Goal: Task Accomplishment & Management: Use online tool/utility

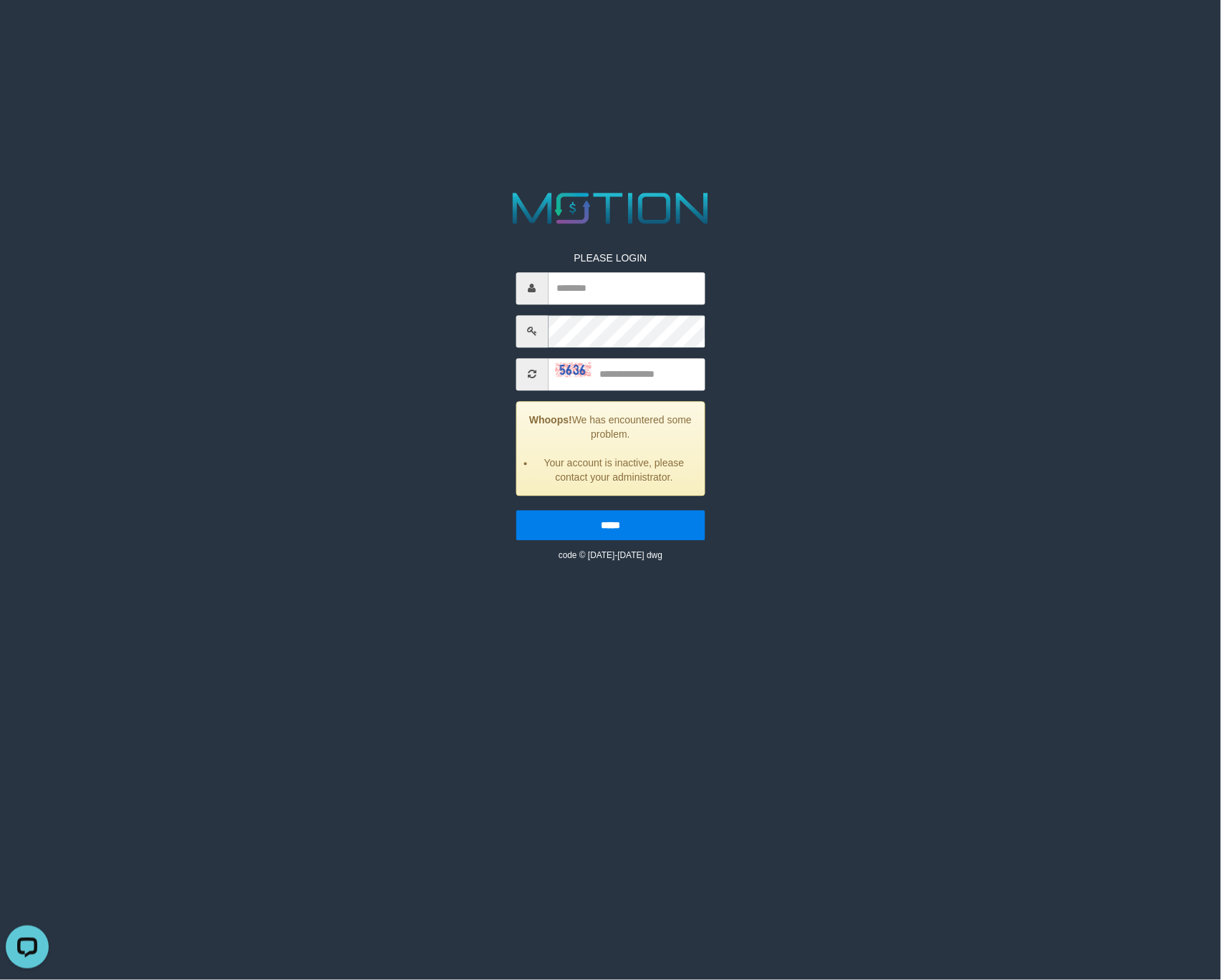
click at [563, 368] on img at bounding box center [573, 369] width 36 height 14
click at [605, 310] on div "PLEASE LOGIN Whoops! We has encountered some problem. Your account is inactive,…" at bounding box center [610, 395] width 211 height 333
click at [626, 296] on input "text" at bounding box center [626, 288] width 157 height 32
click at [789, 361] on div "PLEASE LOGIN Whoops! We has encountered some problem. Your account is inactive,…" at bounding box center [610, 374] width 632 height 375
click at [576, 357] on div "PLEASE LOGIN Whoops! We has encountered some problem. Your account is inactive,…" at bounding box center [610, 395] width 211 height 333
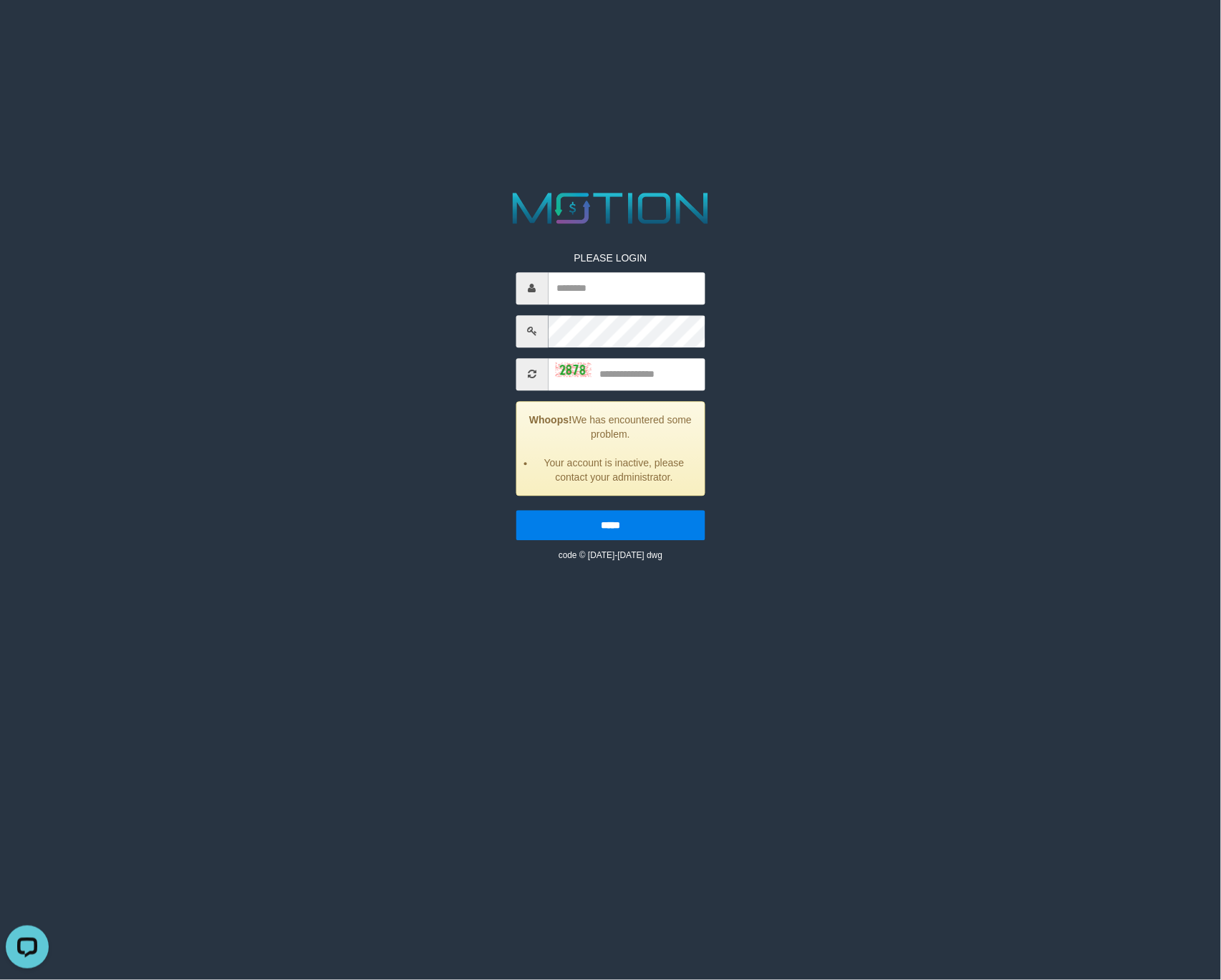
click at [565, 366] on img at bounding box center [573, 369] width 36 height 14
click at [540, 368] on span at bounding box center [531, 374] width 32 height 32
click at [534, 376] on icon at bounding box center [532, 375] width 8 height 10
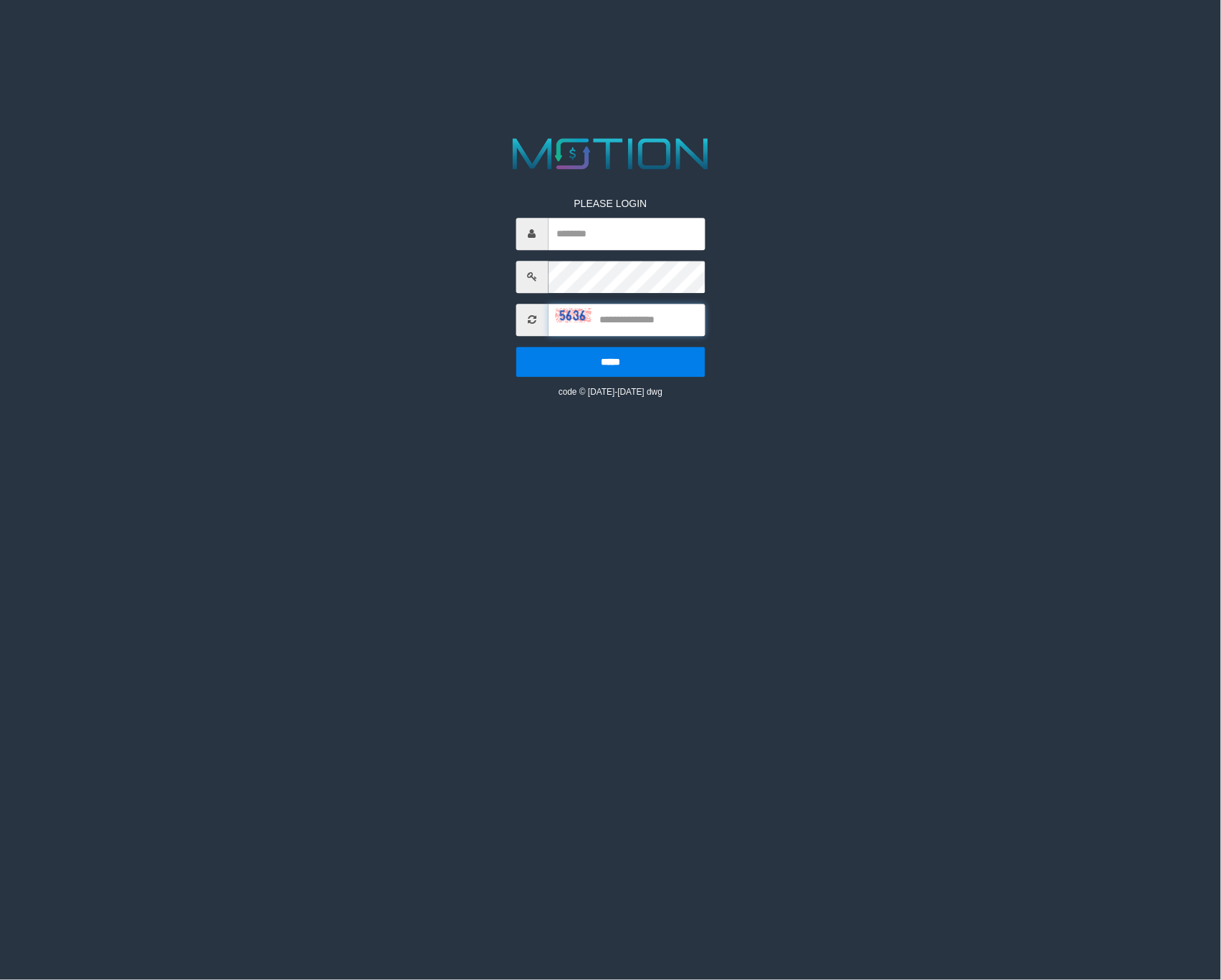
click at [557, 322] on input "text" at bounding box center [626, 320] width 157 height 32
click at [562, 323] on input "text" at bounding box center [626, 320] width 157 height 32
click at [542, 323] on span at bounding box center [531, 320] width 32 height 32
click at [534, 323] on icon at bounding box center [532, 320] width 8 height 10
click at [557, 317] on img at bounding box center [573, 315] width 36 height 14
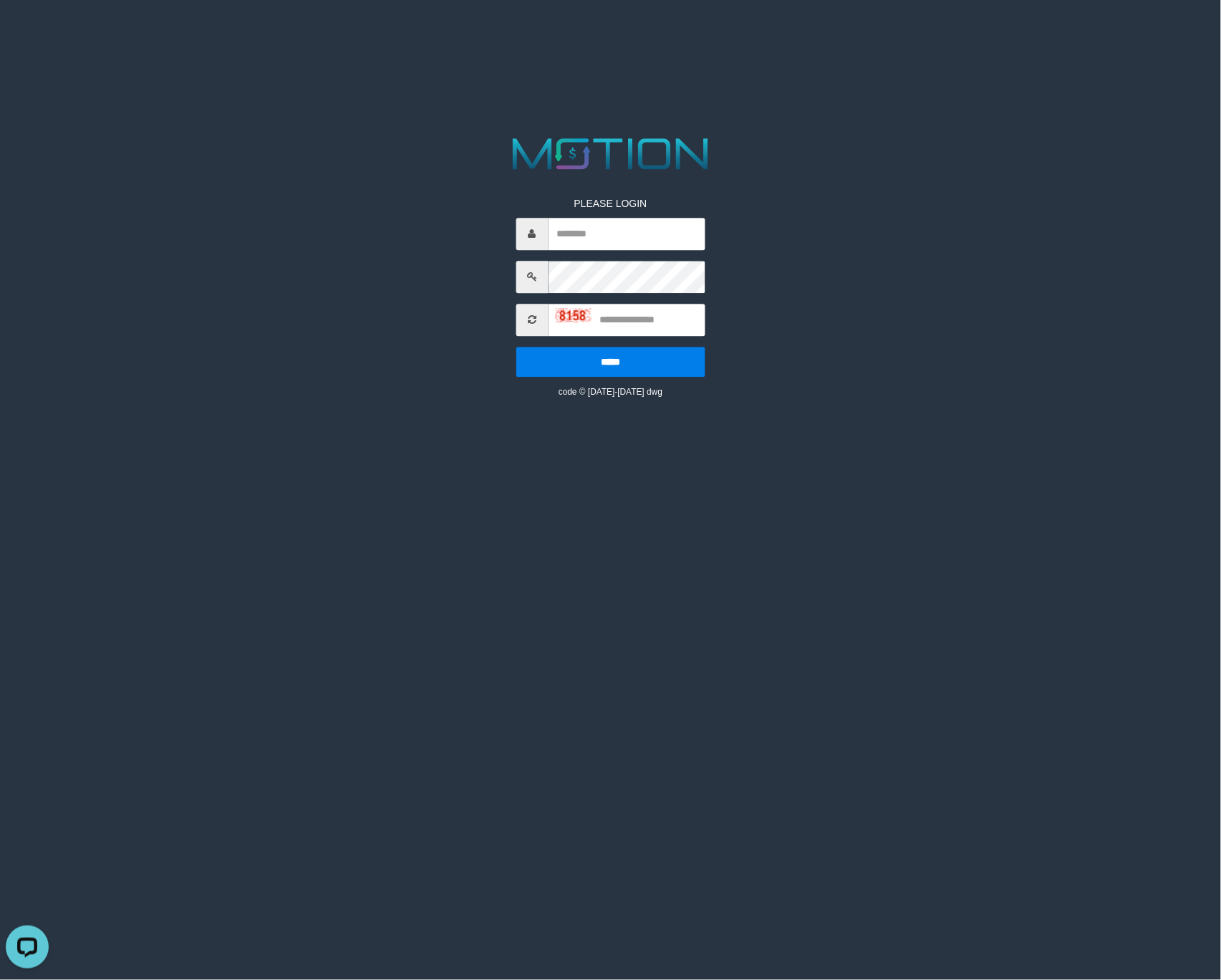
click at [558, 317] on img at bounding box center [573, 315] width 36 height 14
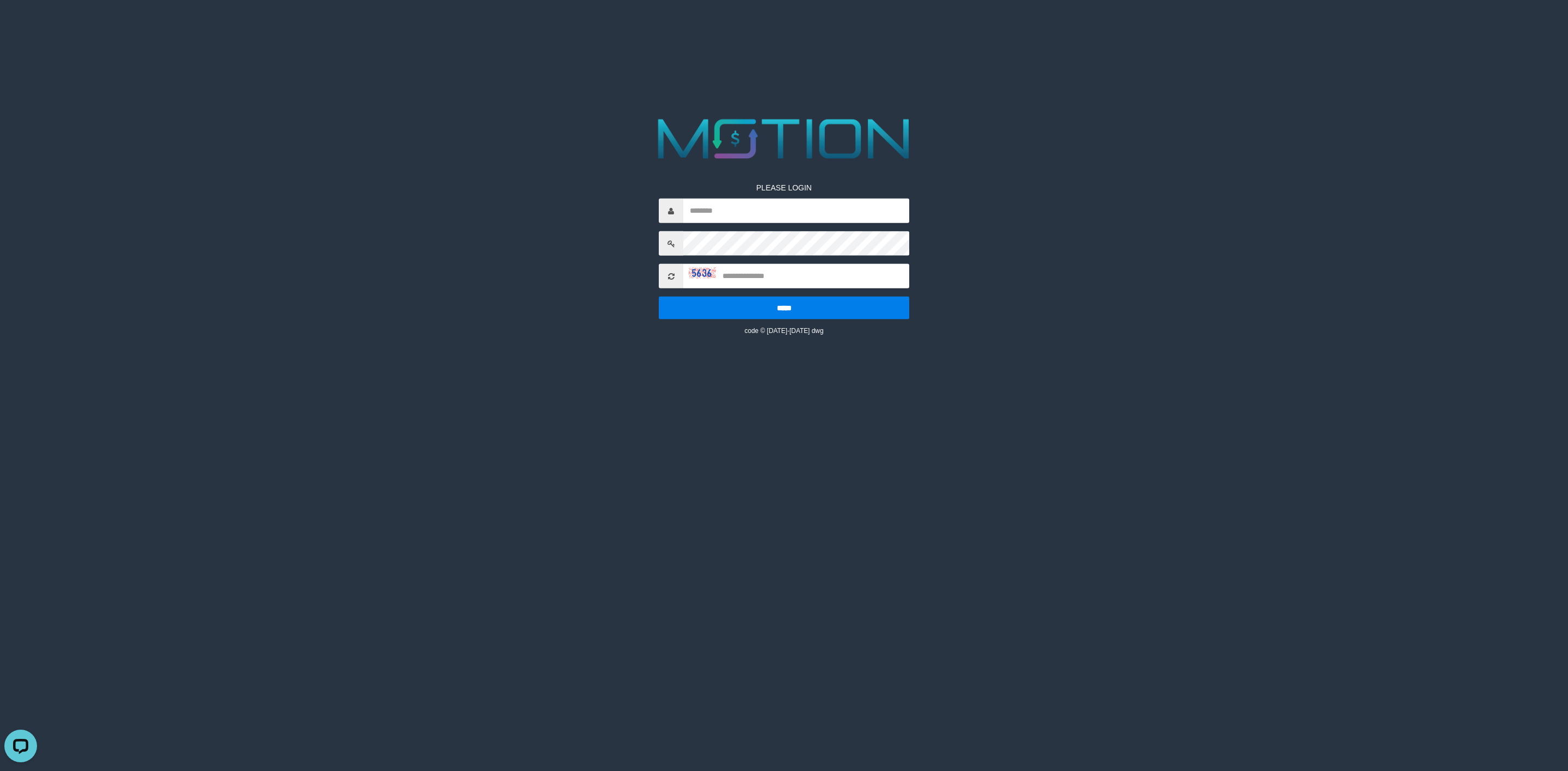
click at [690, 276] on div at bounding box center [702, 273] width 28 height 12
click at [693, 276] on div at bounding box center [702, 273] width 28 height 12
click at [691, 271] on img at bounding box center [702, 273] width 28 height 11
click at [760, 222] on input "text" at bounding box center [796, 211] width 226 height 24
click at [701, 276] on input "text" at bounding box center [796, 276] width 226 height 24
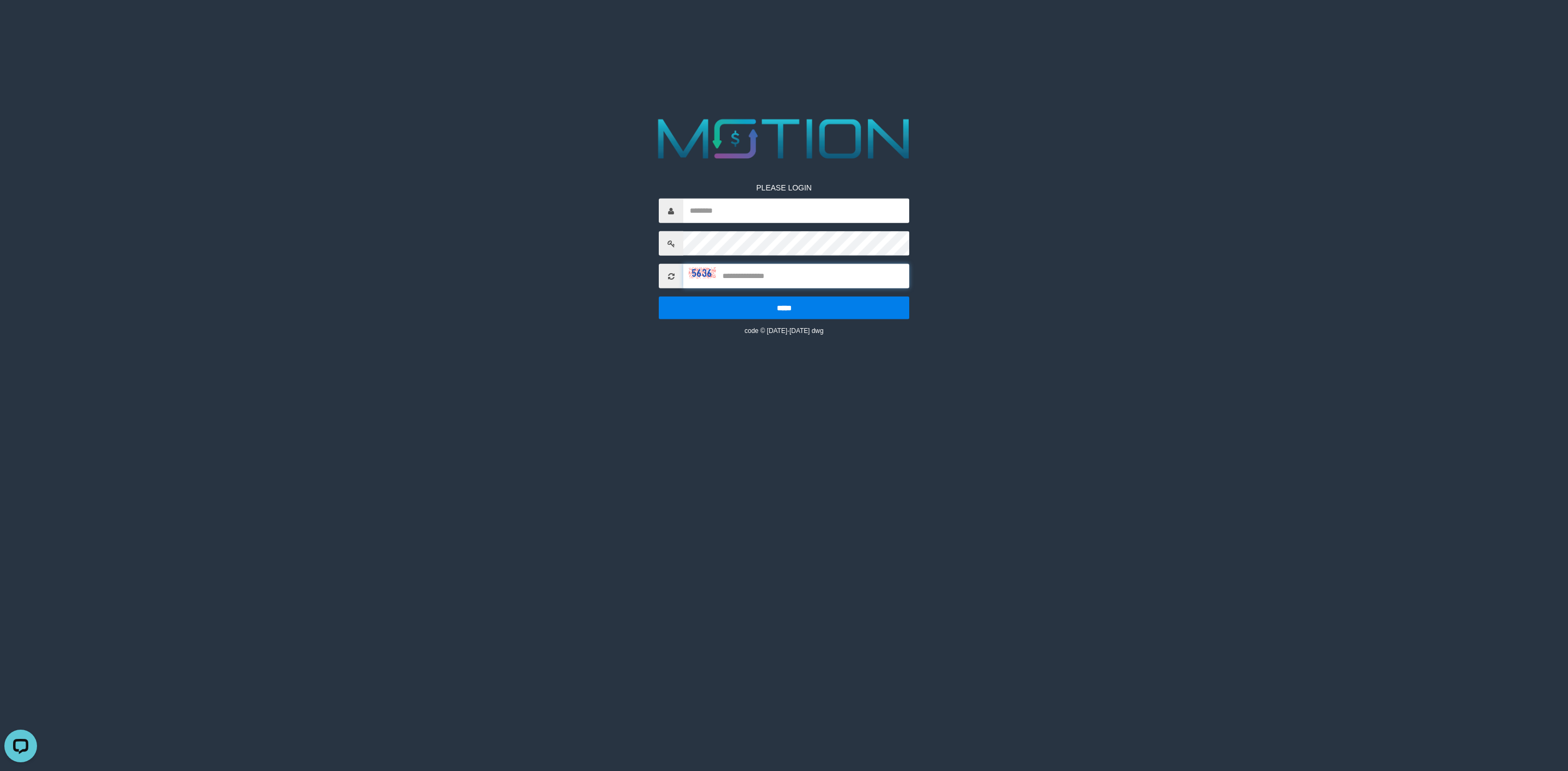
click at [698, 274] on input "text" at bounding box center [796, 276] width 226 height 24
click at [692, 271] on img at bounding box center [702, 273] width 28 height 11
click at [796, 222] on input "text" at bounding box center [796, 211] width 226 height 24
type input "**********"
click at [805, 262] on div "**********" at bounding box center [783, 250] width 267 height 170
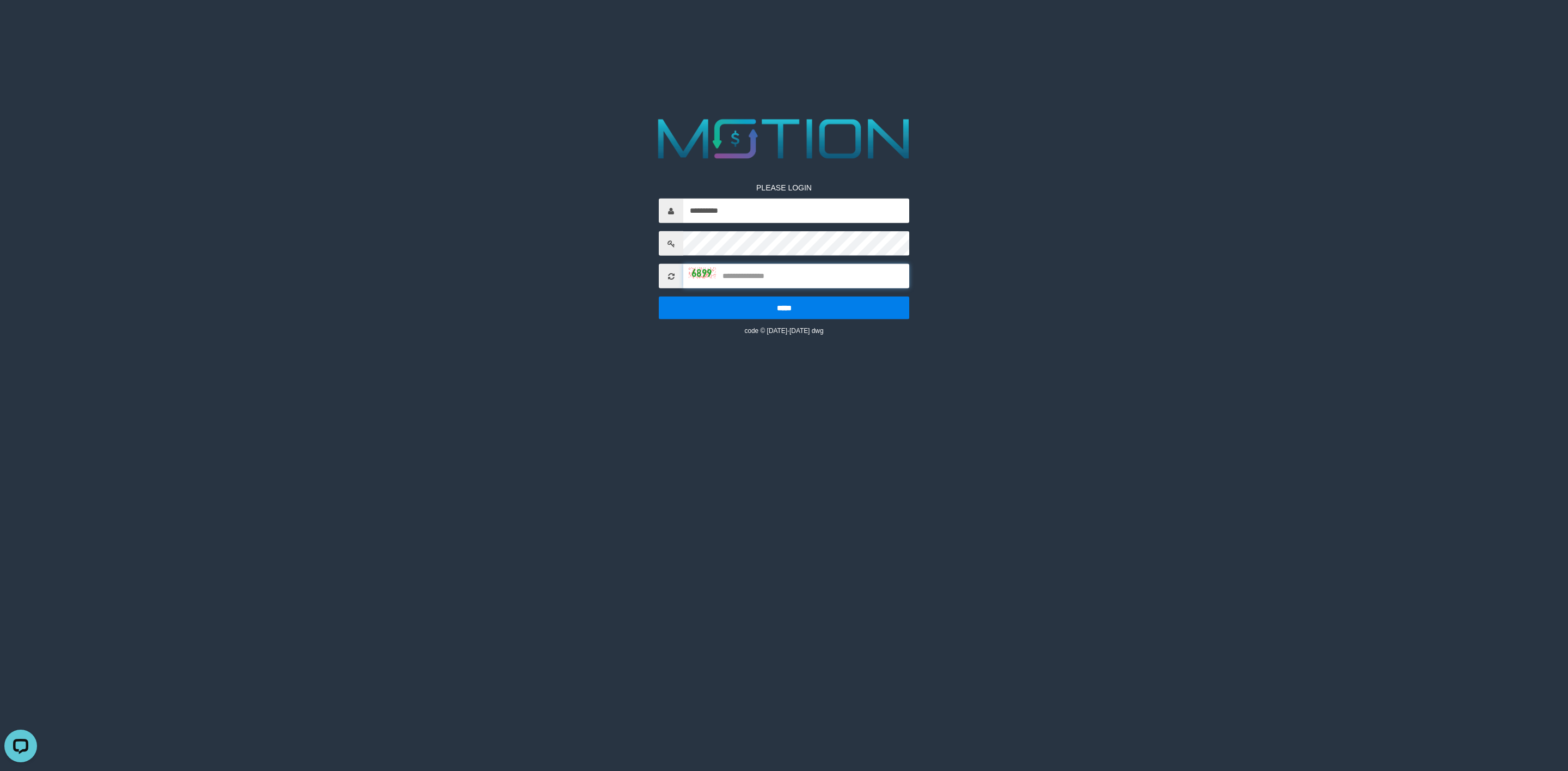
click at [781, 276] on input "text" at bounding box center [796, 276] width 226 height 24
type input "****"
click at [659, 297] on input "*****" at bounding box center [783, 308] width 250 height 23
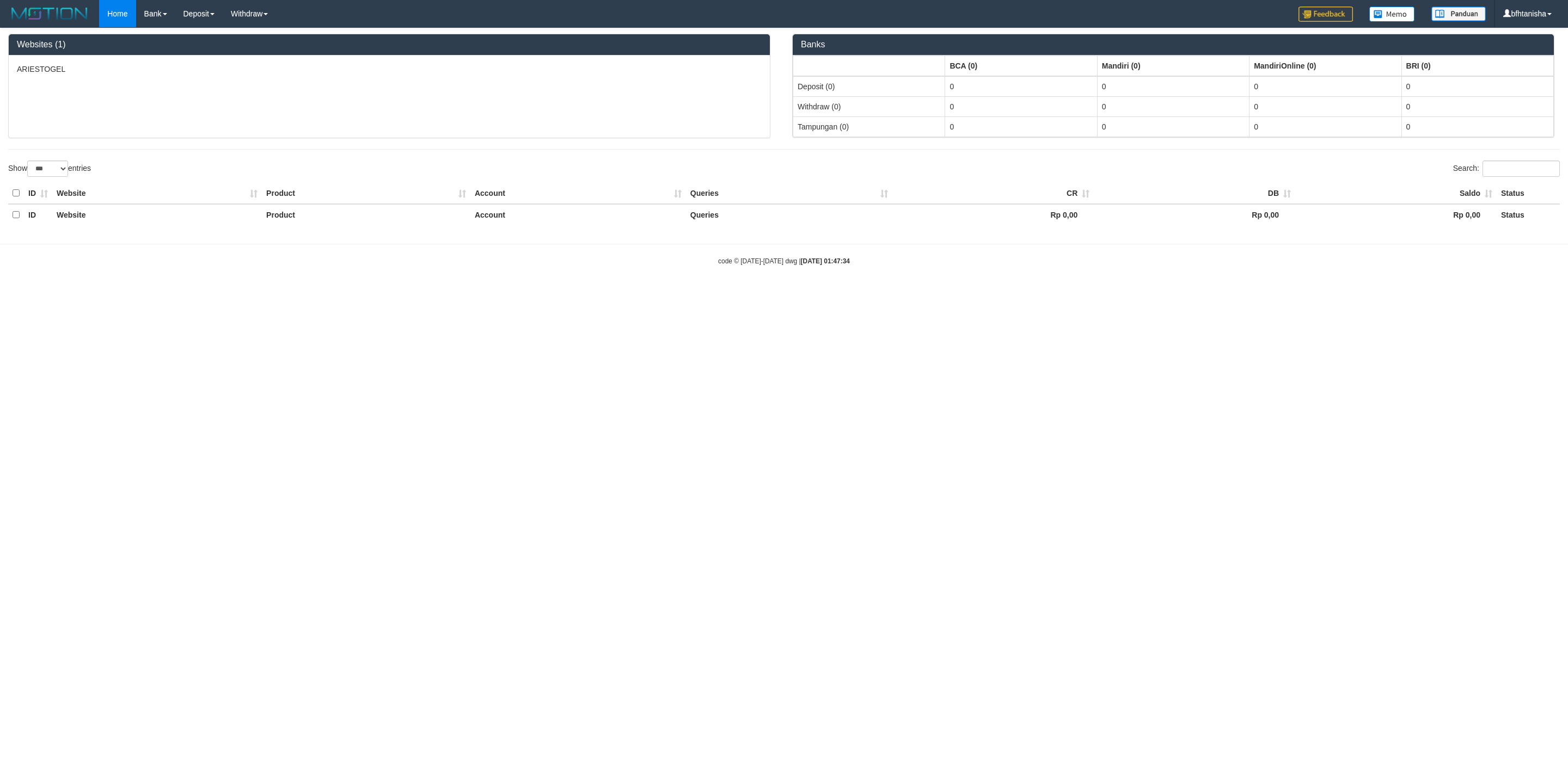
select select "***"
click at [260, 36] on link "WD Fetch" at bounding box center [266, 38] width 86 height 14
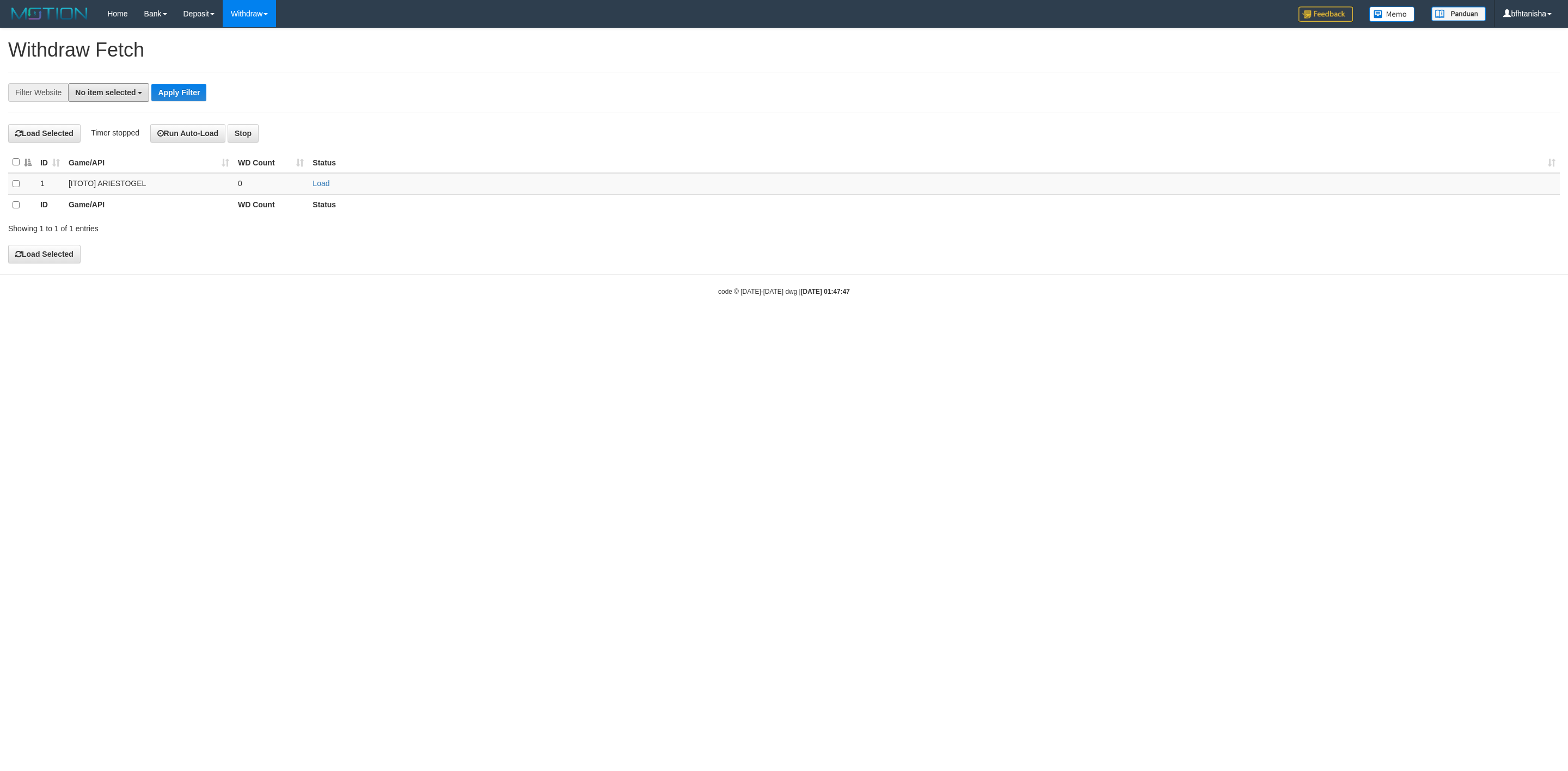
drag, startPoint x: 129, startPoint y: 83, endPoint x: 123, endPoint y: 103, distance: 20.9
click at [128, 84] on button "No item selected" at bounding box center [108, 92] width 81 height 19
click at [107, 128] on label "SELECT ALL" at bounding box center [105, 134] width 73 height 15
select select "***"
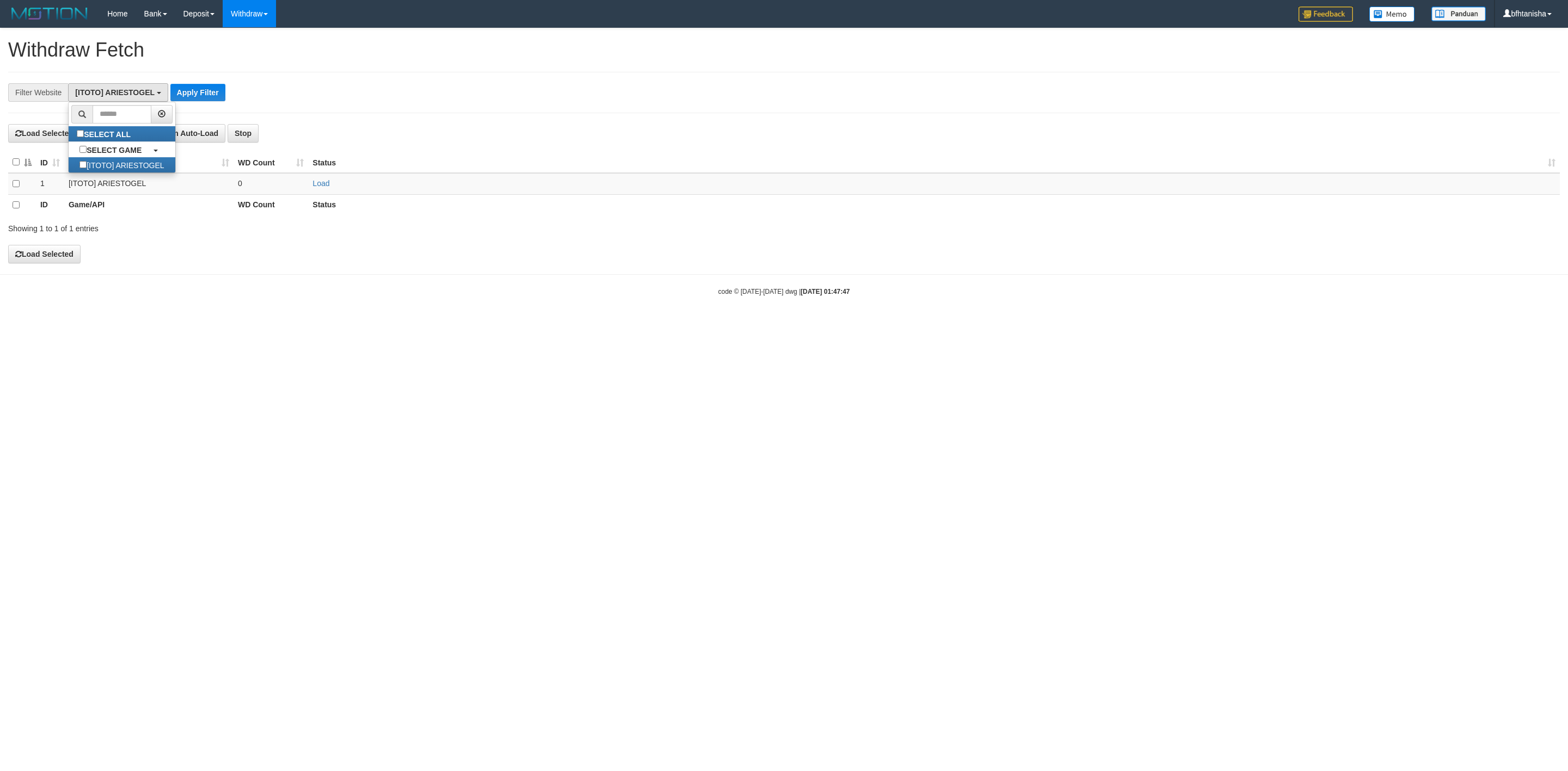
click at [165, 104] on li at bounding box center [122, 114] width 106 height 24
click at [184, 99] on button "Apply Filter" at bounding box center [198, 92] width 55 height 17
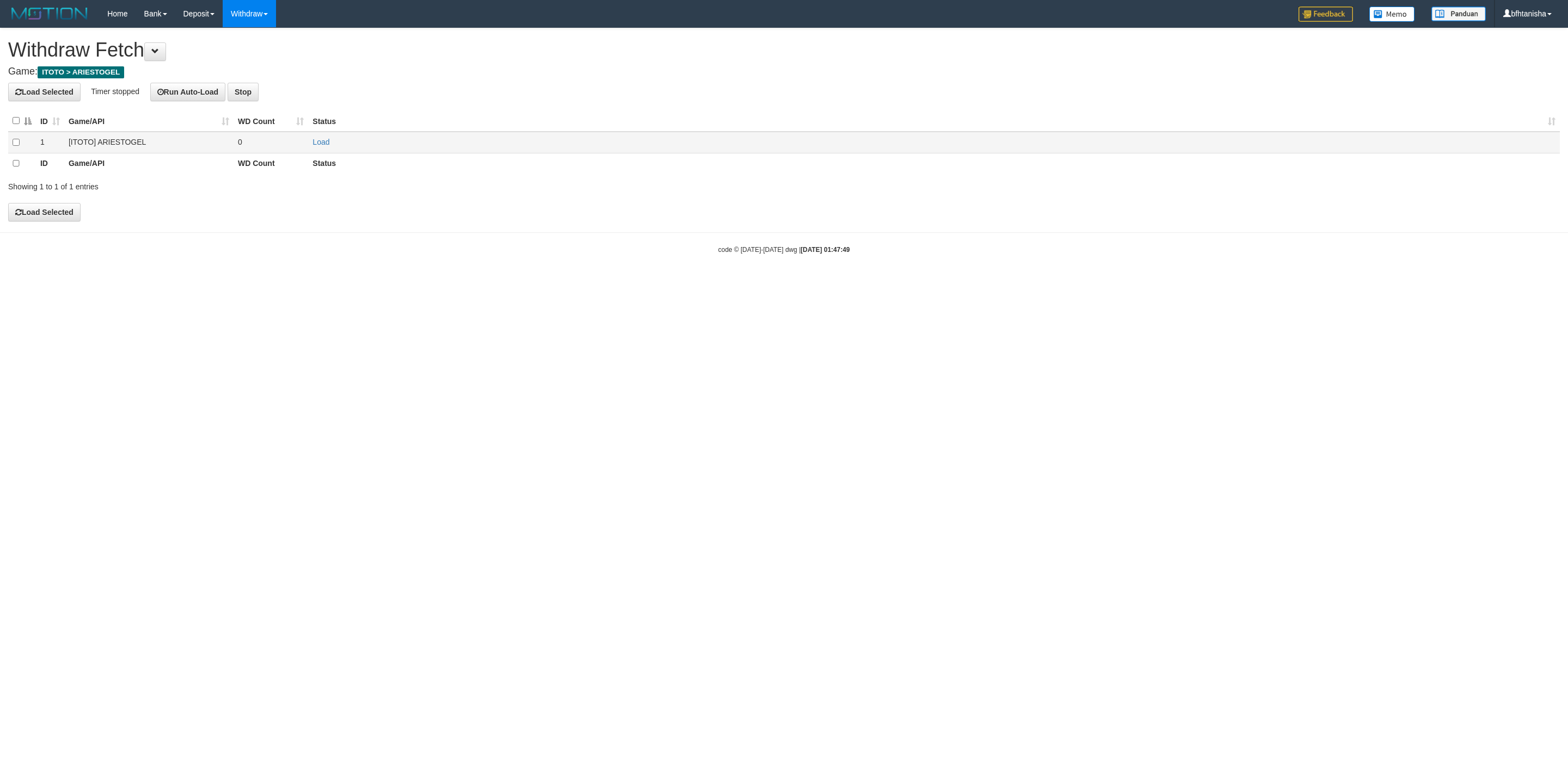
drag, startPoint x: 298, startPoint y: 137, endPoint x: 314, endPoint y: 140, distance: 16.3
click at [299, 137] on td "0" at bounding box center [271, 142] width 75 height 21
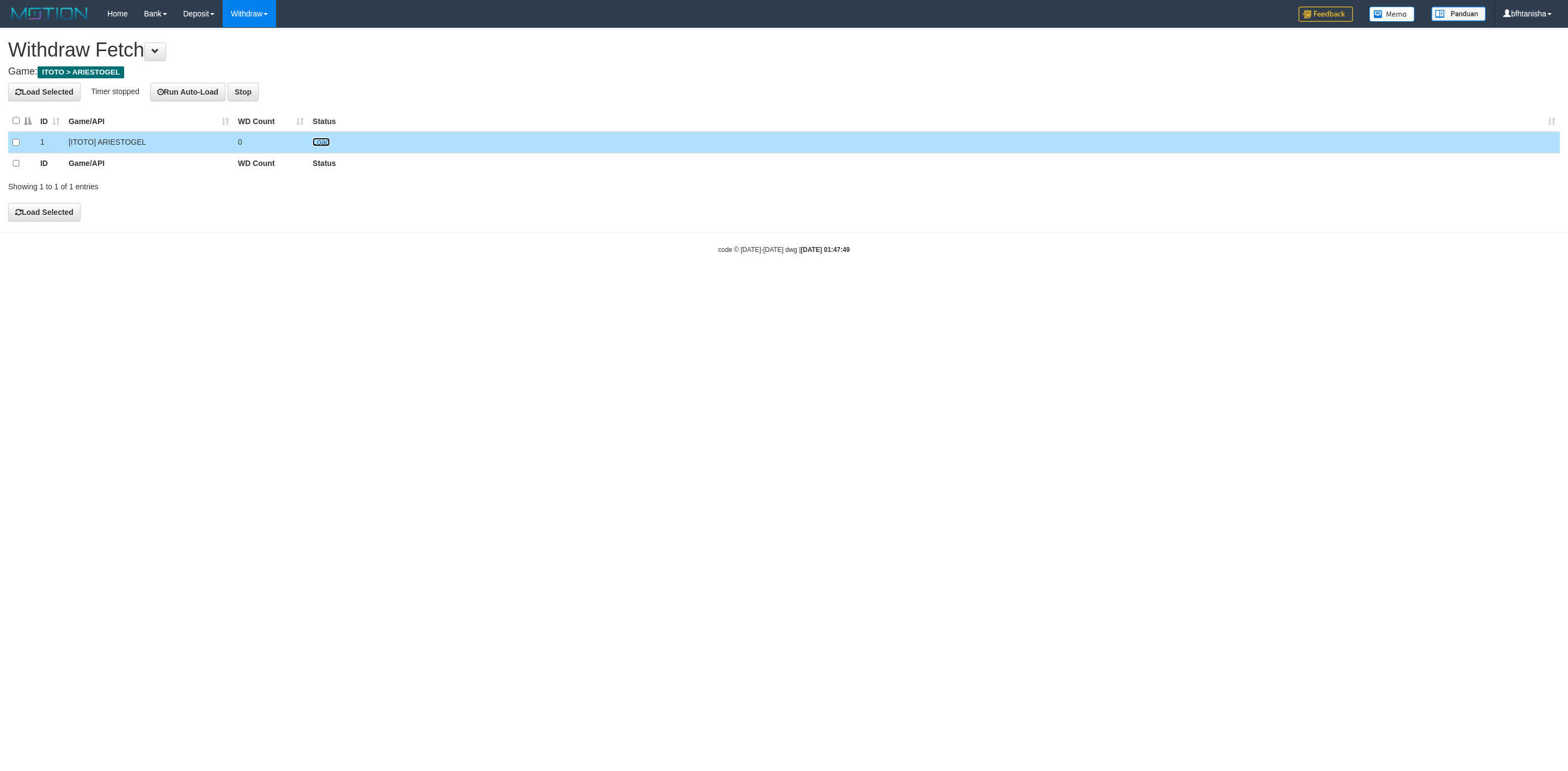
click at [314, 140] on link "Load" at bounding box center [321, 142] width 17 height 9
click at [1523, 20] on link "bfhtanisha" at bounding box center [1527, 13] width 65 height 28
drag, startPoint x: 1528, startPoint y: 51, endPoint x: 1521, endPoint y: 56, distance: 8.6
click at [1521, 56] on ul "My Profile Log Out" at bounding box center [1516, 50] width 87 height 45
click at [1521, 56] on h1 "Withdraw Fetch" at bounding box center [784, 50] width 1551 height 22
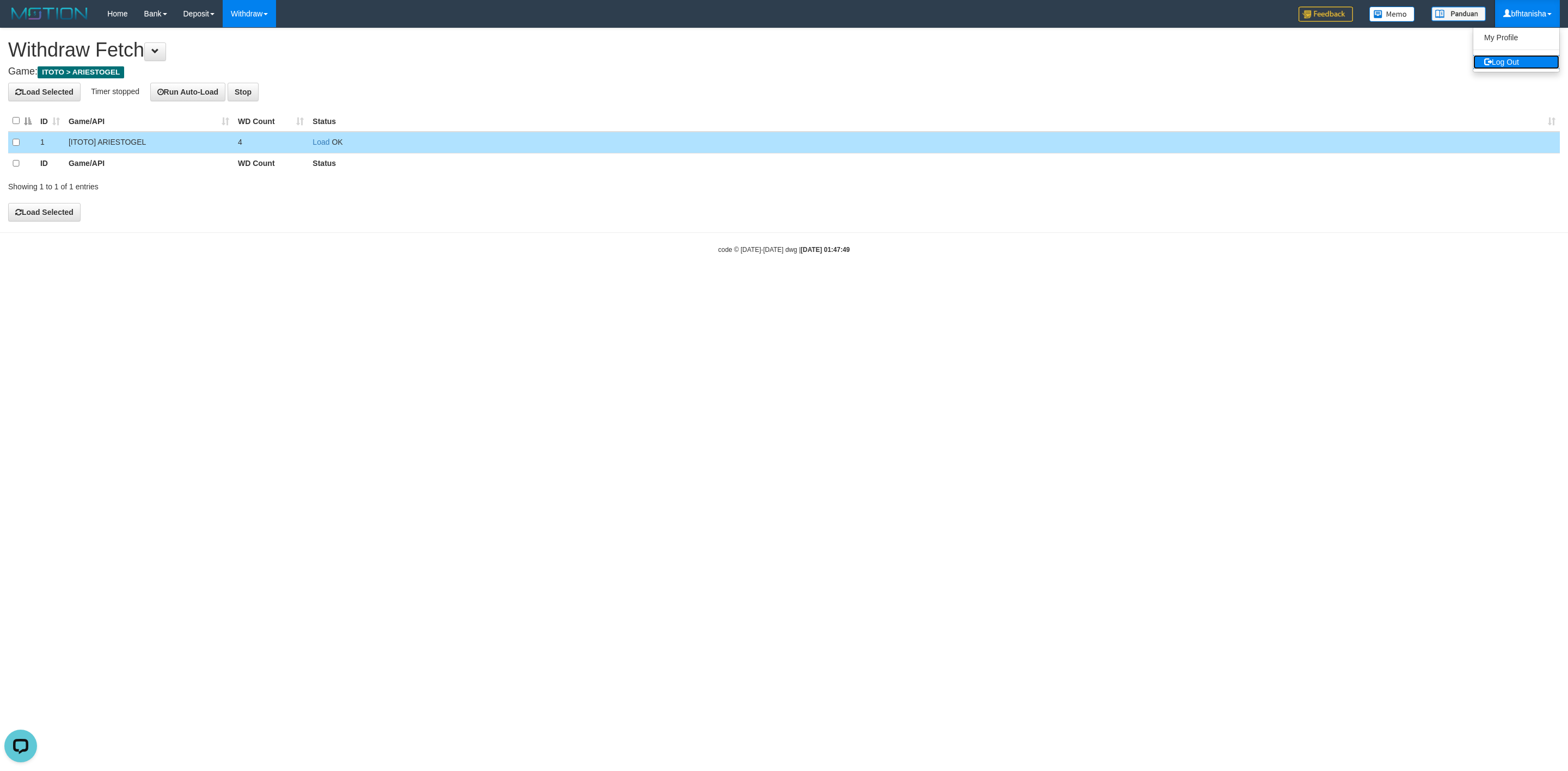
click at [1501, 59] on link "Log Out" at bounding box center [1516, 62] width 86 height 14
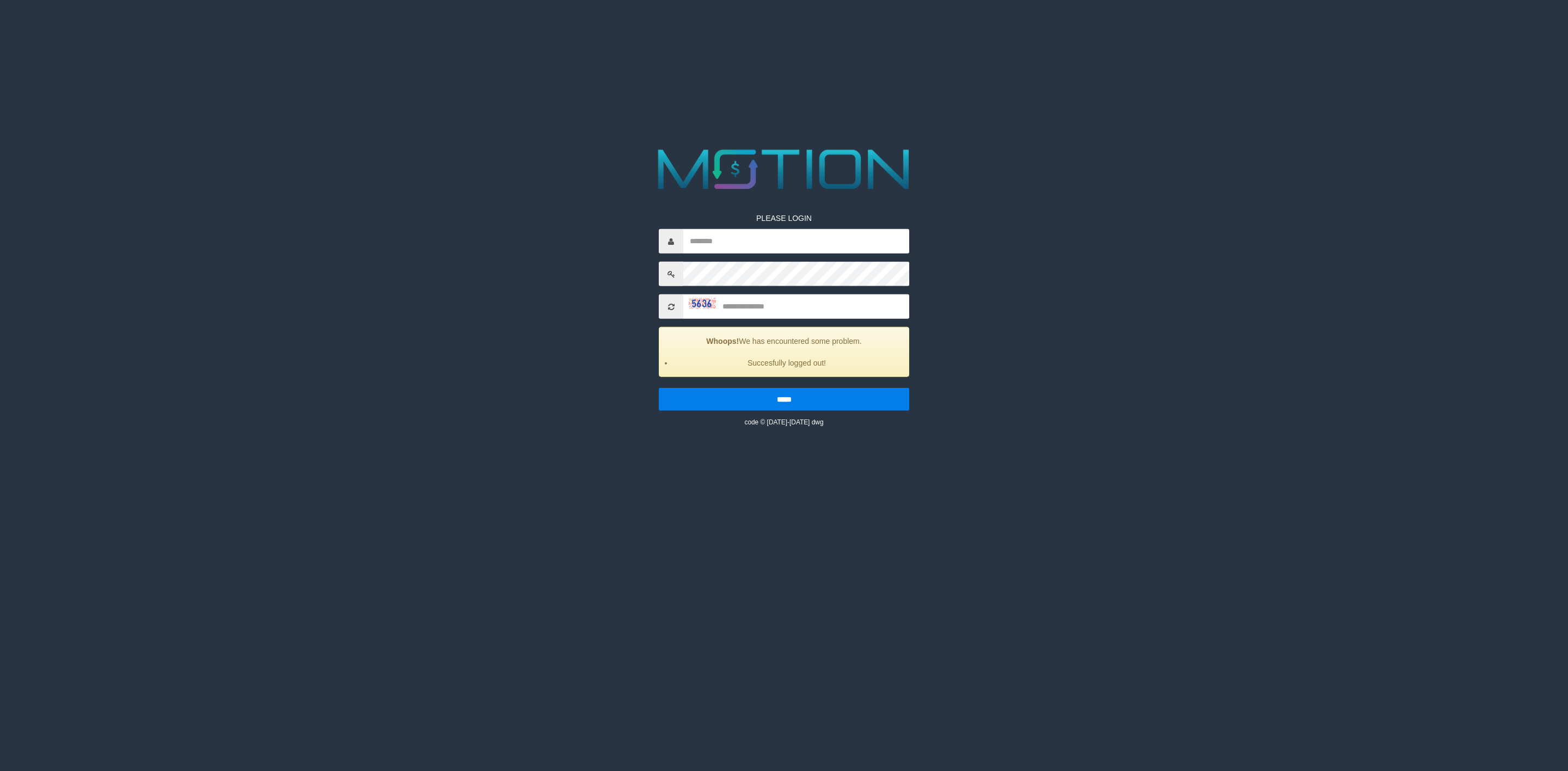
click at [1188, 28] on html "PLEASE LOGIN Whoops! We has encountered some problem. Succesfully logged out! *…" at bounding box center [784, 13] width 1568 height 28
click at [1182, 28] on html "PLEASE LOGIN Whoops! We has encountered some problem. Succesfully logged out! *…" at bounding box center [784, 13] width 1568 height 28
